Goal: Task Accomplishment & Management: Manage account settings

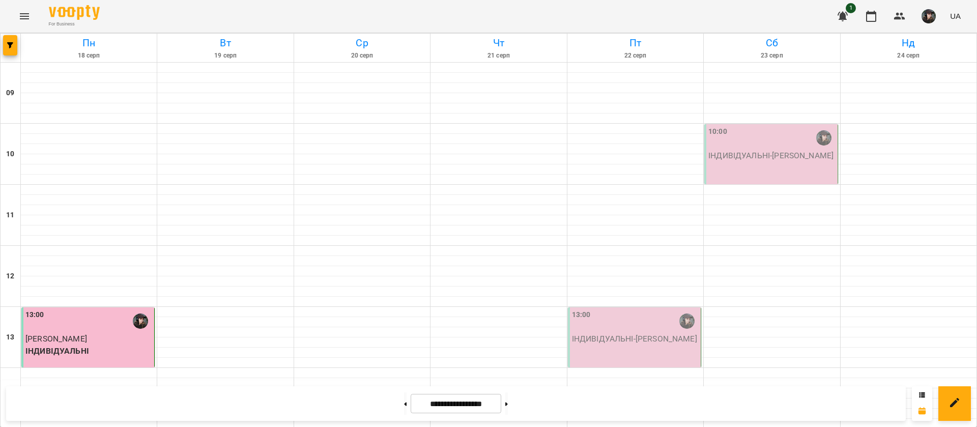
scroll to position [344, 0]
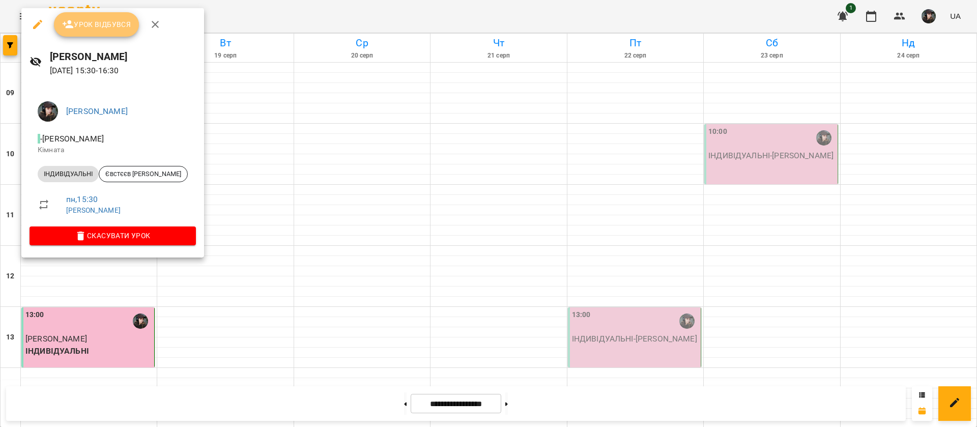
click at [118, 20] on span "Урок відбувся" at bounding box center [96, 24] width 69 height 12
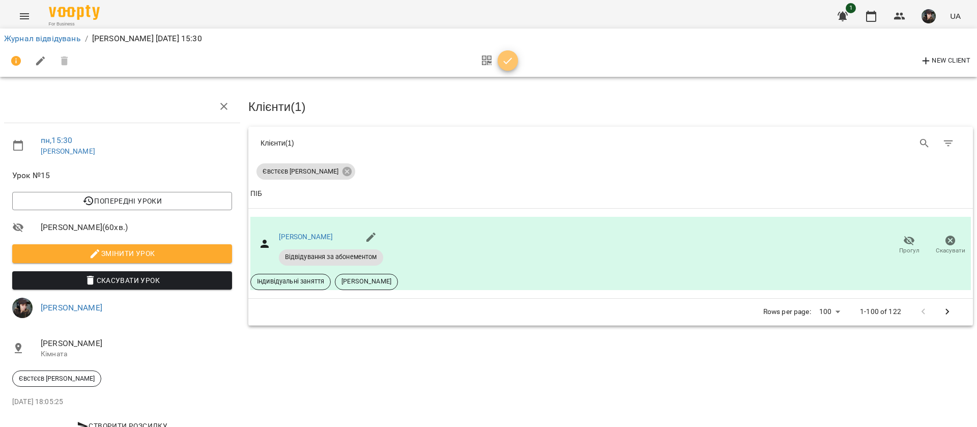
click at [509, 66] on icon "button" at bounding box center [508, 61] width 12 height 12
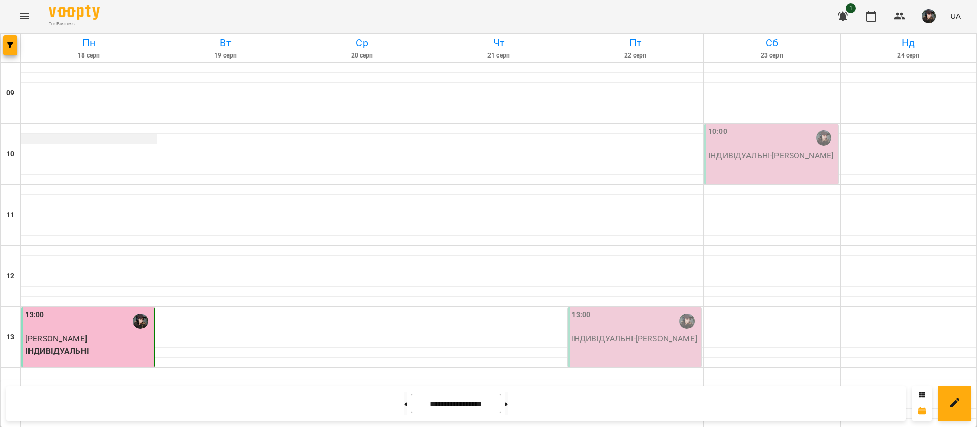
scroll to position [414, 0]
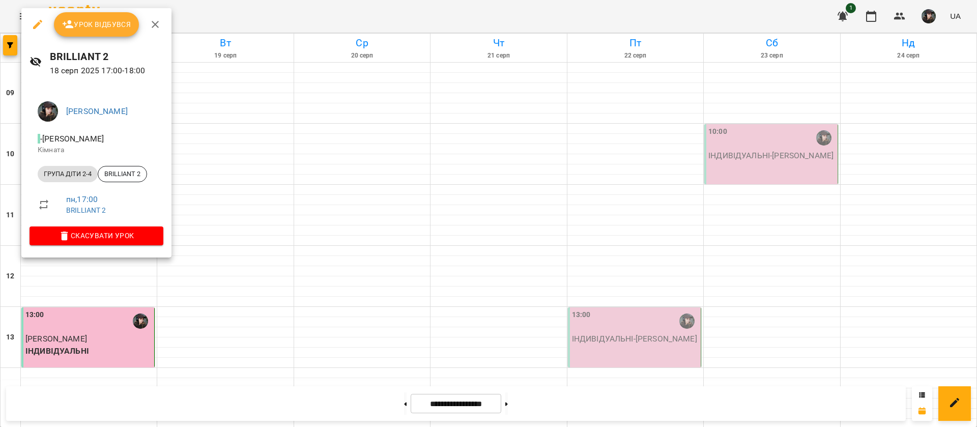
click at [95, 28] on span "Урок відбувся" at bounding box center [96, 24] width 69 height 12
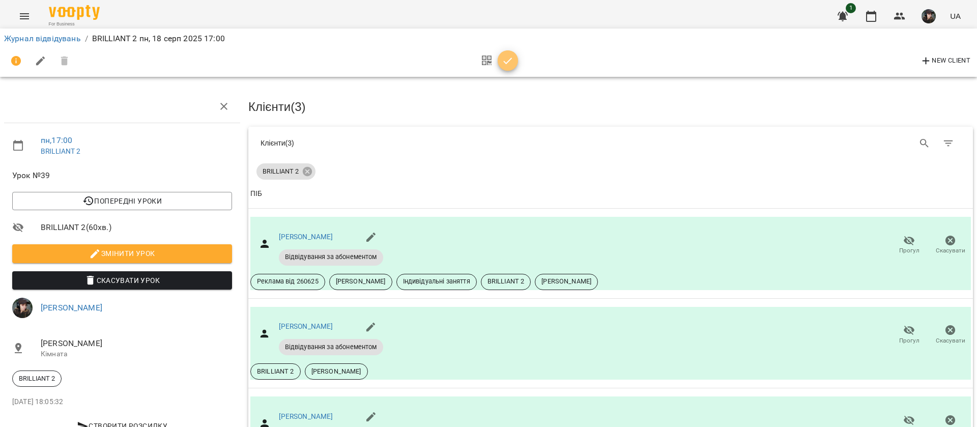
click at [514, 56] on span "button" at bounding box center [508, 61] width 20 height 12
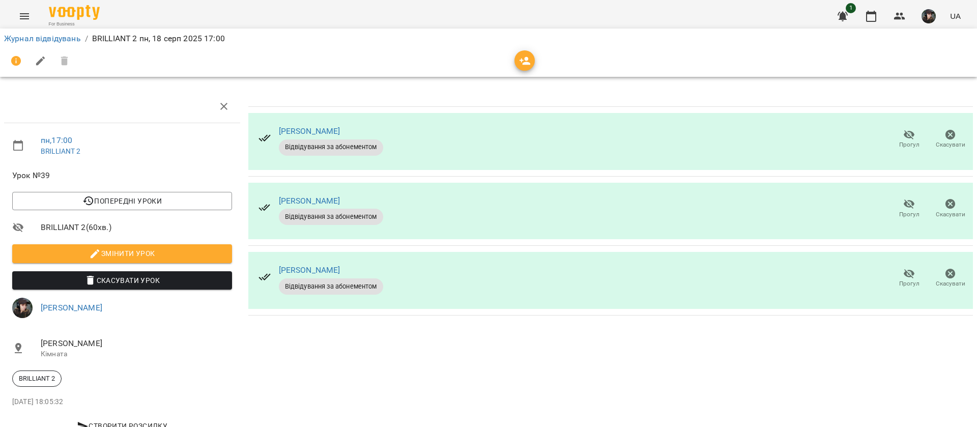
click at [945, 136] on icon "button" at bounding box center [950, 135] width 10 height 10
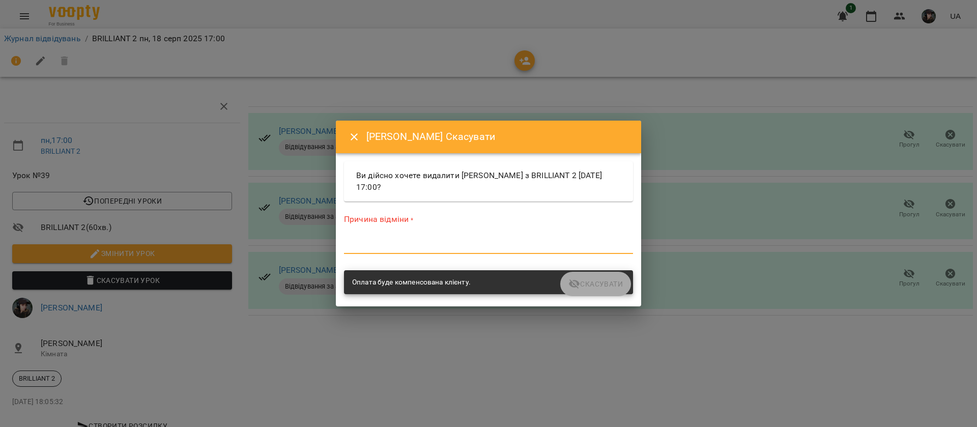
click at [399, 244] on textarea at bounding box center [488, 246] width 289 height 10
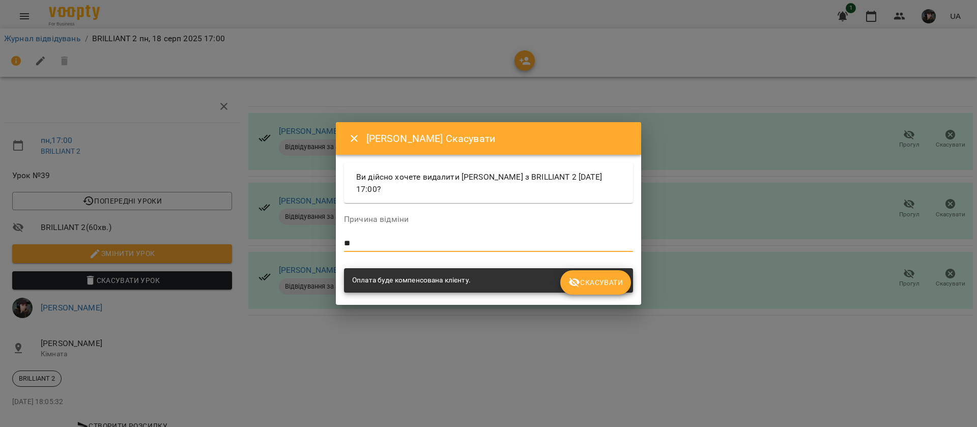
type textarea "*"
type textarea "**********"
click at [601, 281] on span "Скасувати" at bounding box center [595, 282] width 54 height 12
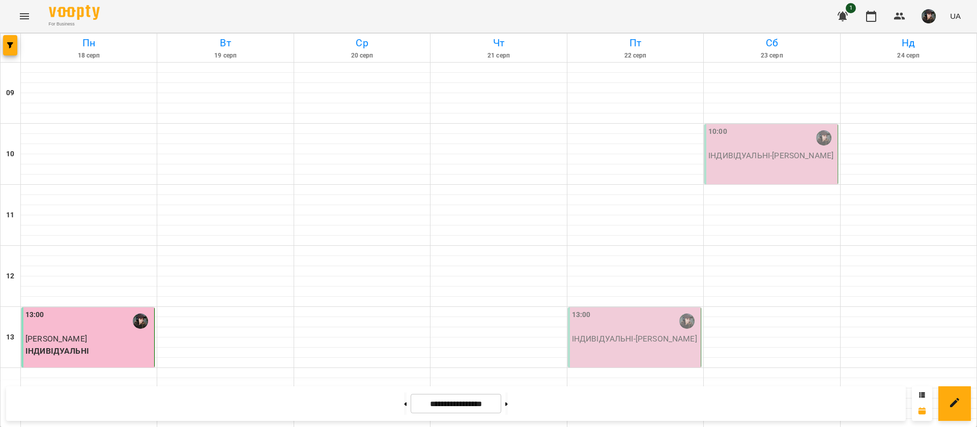
scroll to position [414, 0]
